Goal: Task Accomplishment & Management: Manage account settings

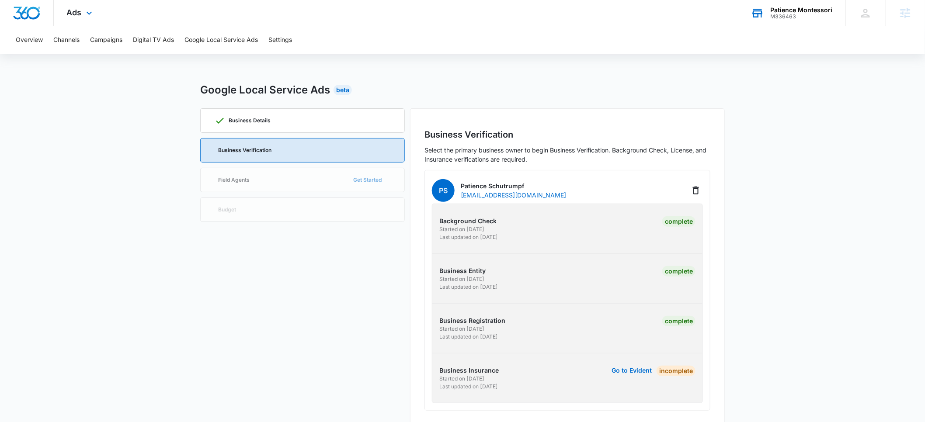
click at [785, 9] on div "Patience Montessori" at bounding box center [802, 10] width 62 height 7
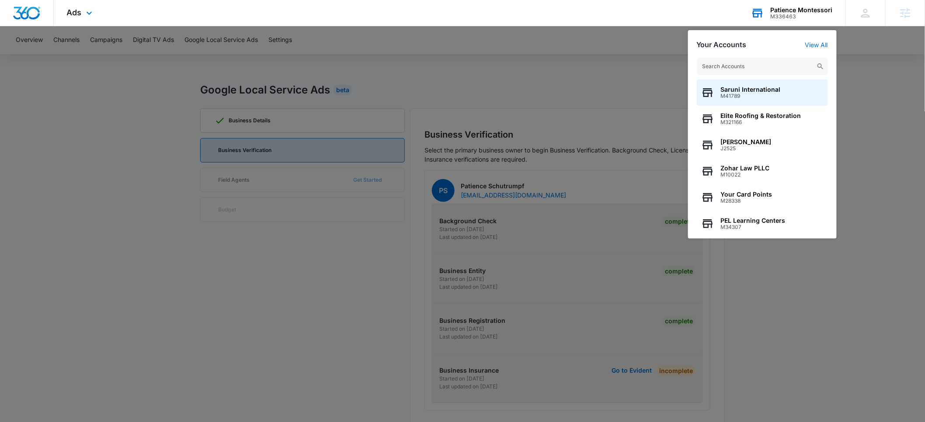
click at [724, 62] on input "text" at bounding box center [762, 66] width 131 height 17
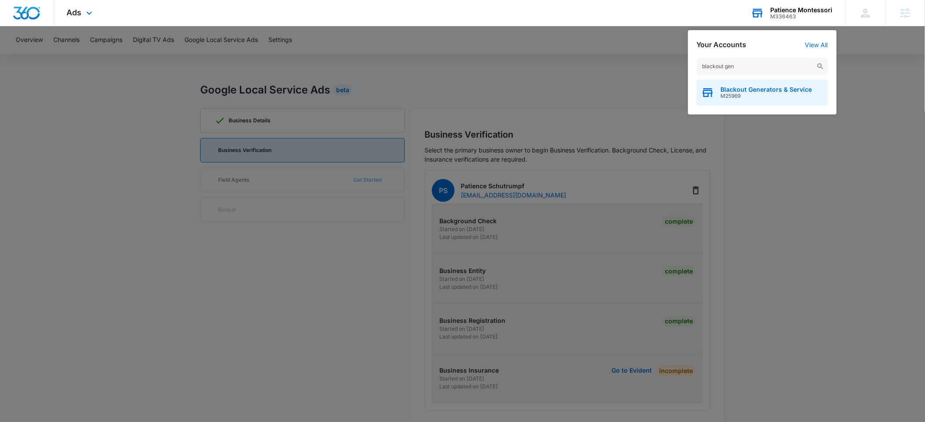
type input "blackout gen"
click at [728, 92] on span "Blackout Generators & Service" at bounding box center [766, 89] width 91 height 7
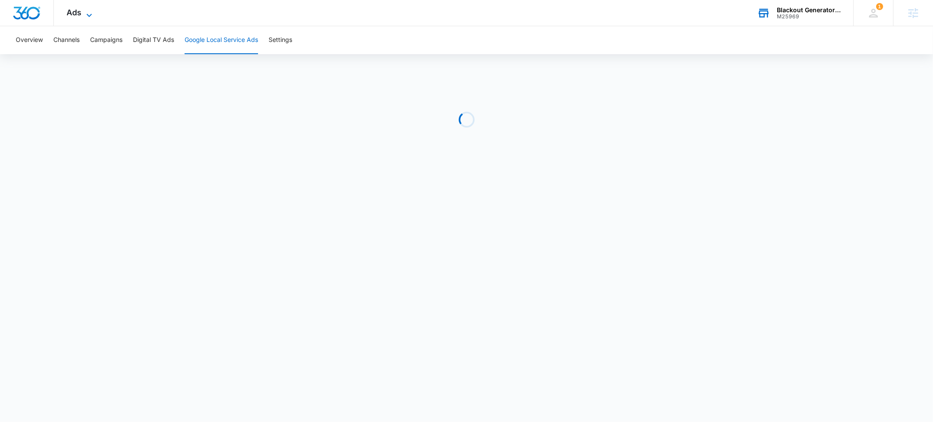
click at [74, 14] on span "Ads" at bounding box center [74, 12] width 15 height 9
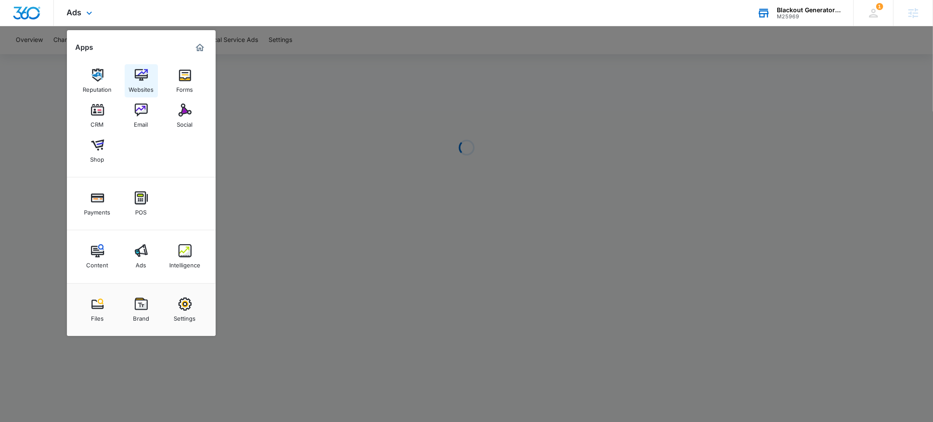
click at [137, 82] on div "Websites" at bounding box center [141, 87] width 25 height 11
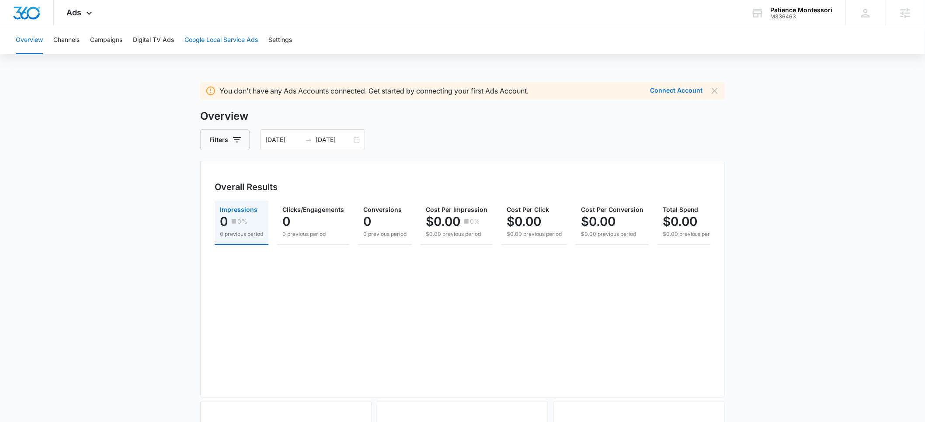
click at [214, 43] on button "Google Local Service Ads" at bounding box center [221, 40] width 73 height 28
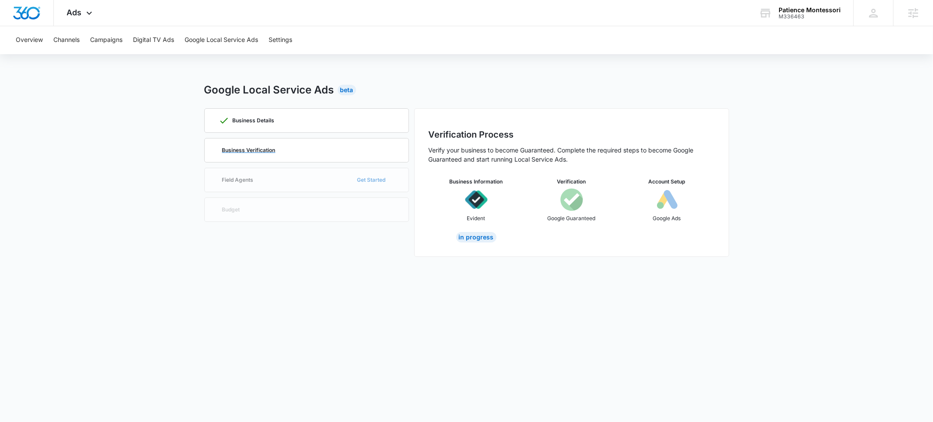
click at [246, 150] on p "Business Verification" at bounding box center [248, 150] width 53 height 5
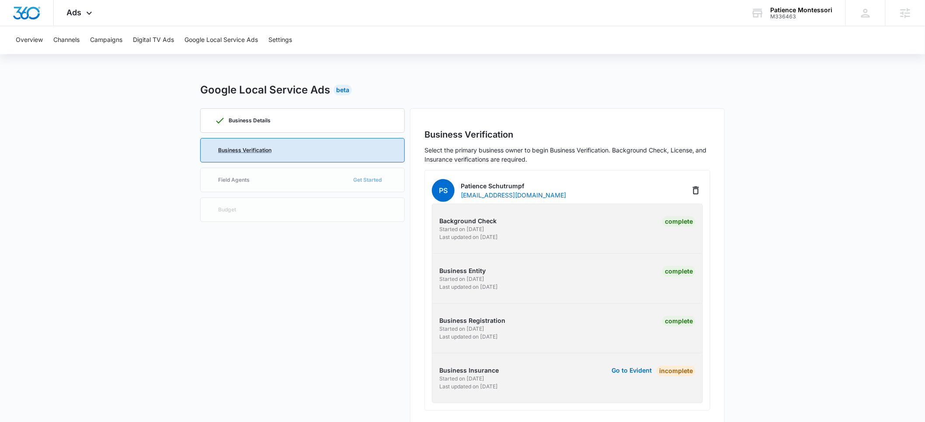
scroll to position [14, 0]
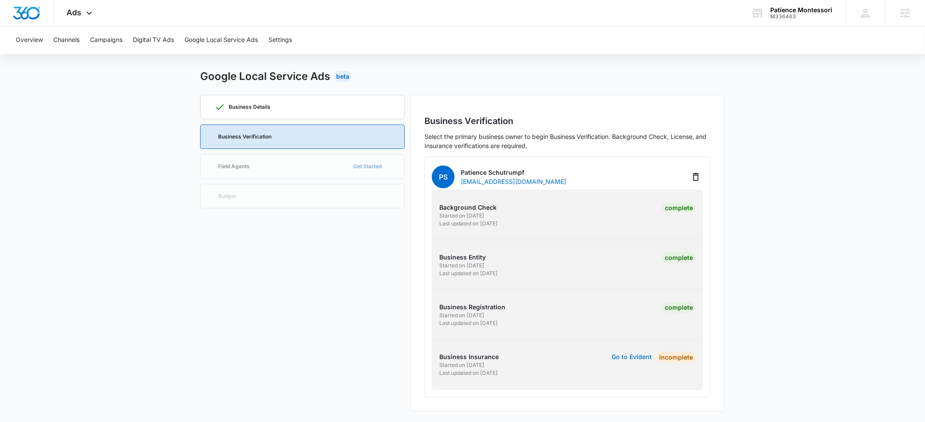
click at [631, 356] on button "Go to Evident" at bounding box center [632, 357] width 40 height 6
click at [77, 13] on span "Ads" at bounding box center [74, 12] width 15 height 9
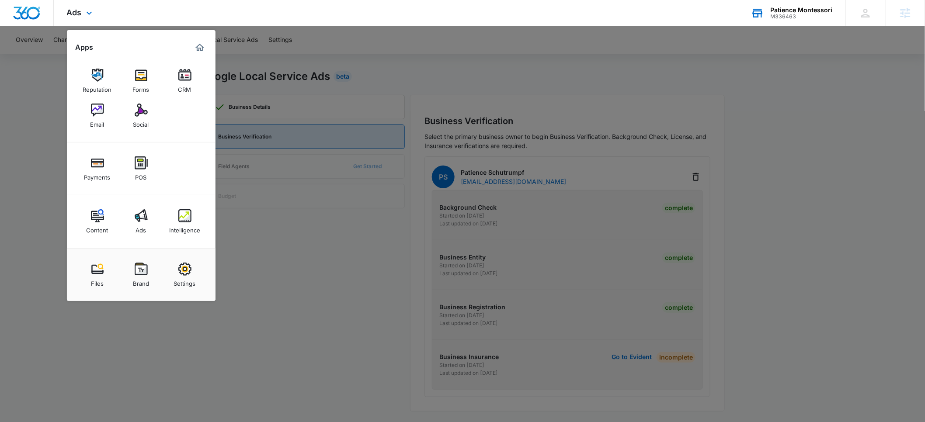
click at [783, 11] on div "Patience Montessori" at bounding box center [802, 10] width 62 height 7
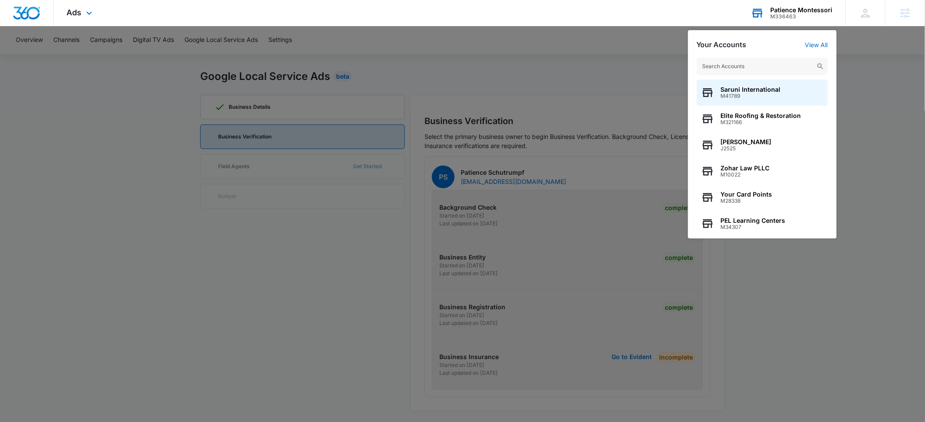
click at [726, 68] on input "text" at bounding box center [762, 66] width 131 height 17
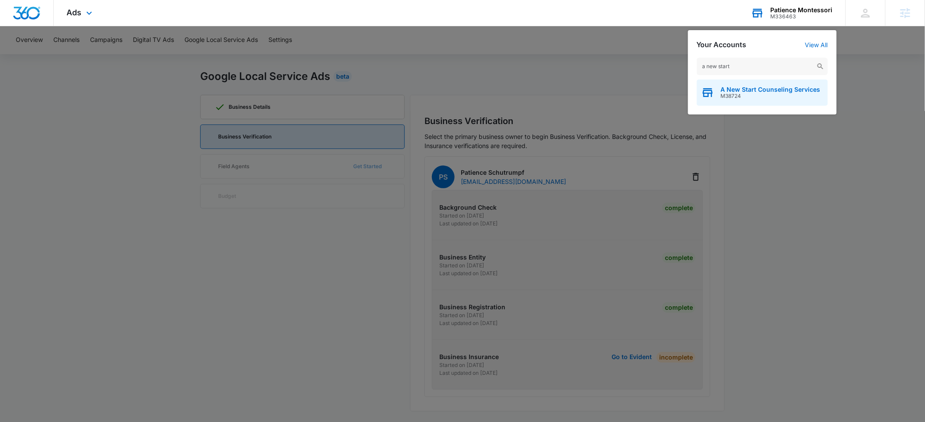
type input "a new start"
click at [734, 90] on span "A New Start Counseling Services" at bounding box center [771, 89] width 100 height 7
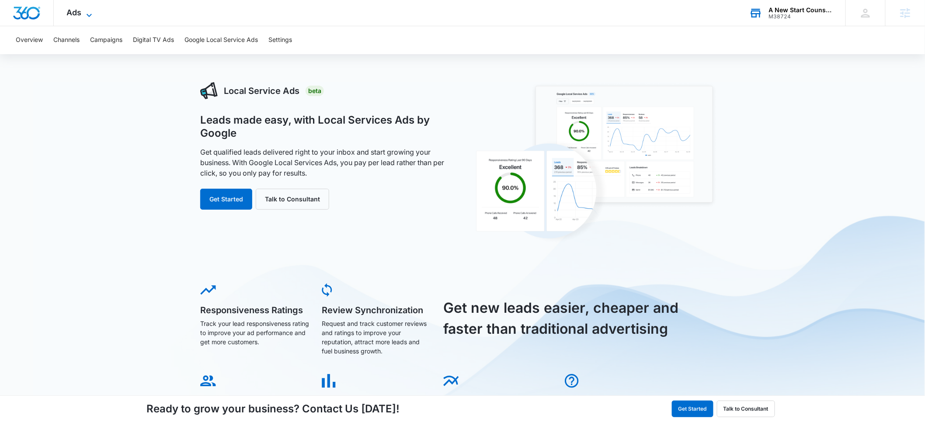
click at [73, 14] on span "Ads" at bounding box center [74, 12] width 15 height 9
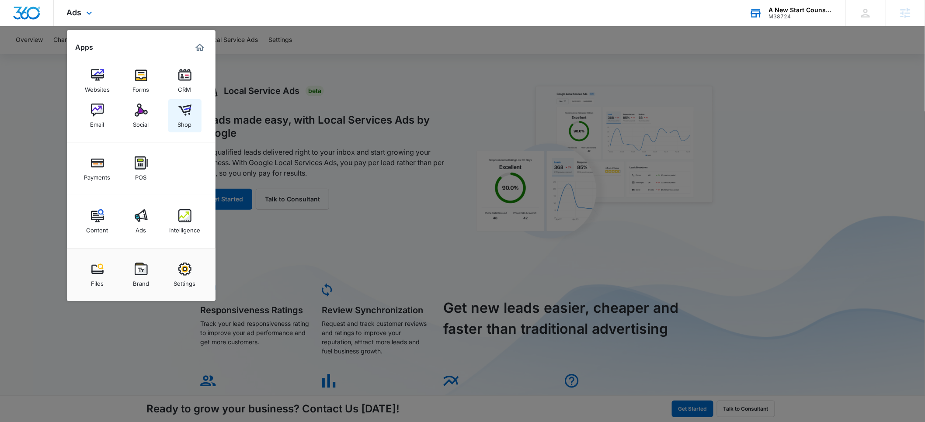
click at [184, 114] on img at bounding box center [184, 110] width 13 height 13
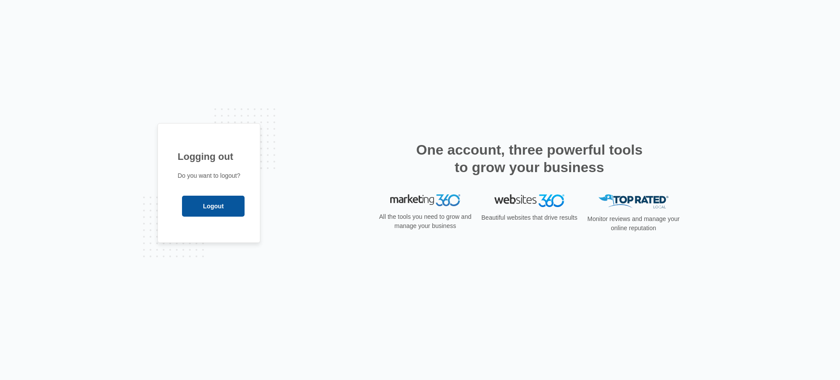
click at [213, 204] on input "Logout" at bounding box center [213, 206] width 63 height 21
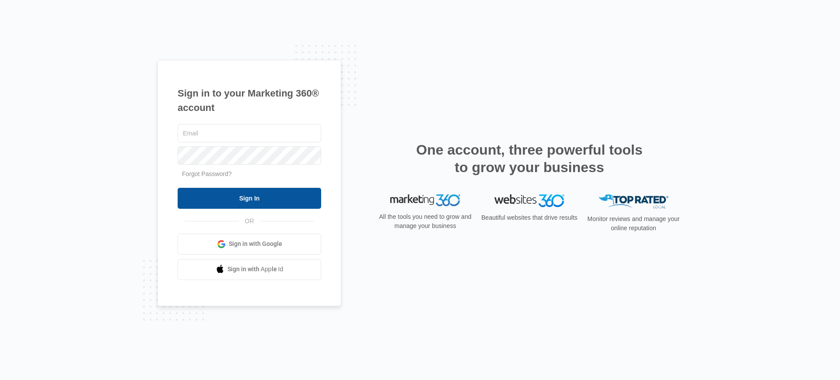
type input "paul.richardson@madwire.com"
click at [237, 199] on input "Sign In" at bounding box center [249, 198] width 143 height 21
